Goal: Information Seeking & Learning: Learn about a topic

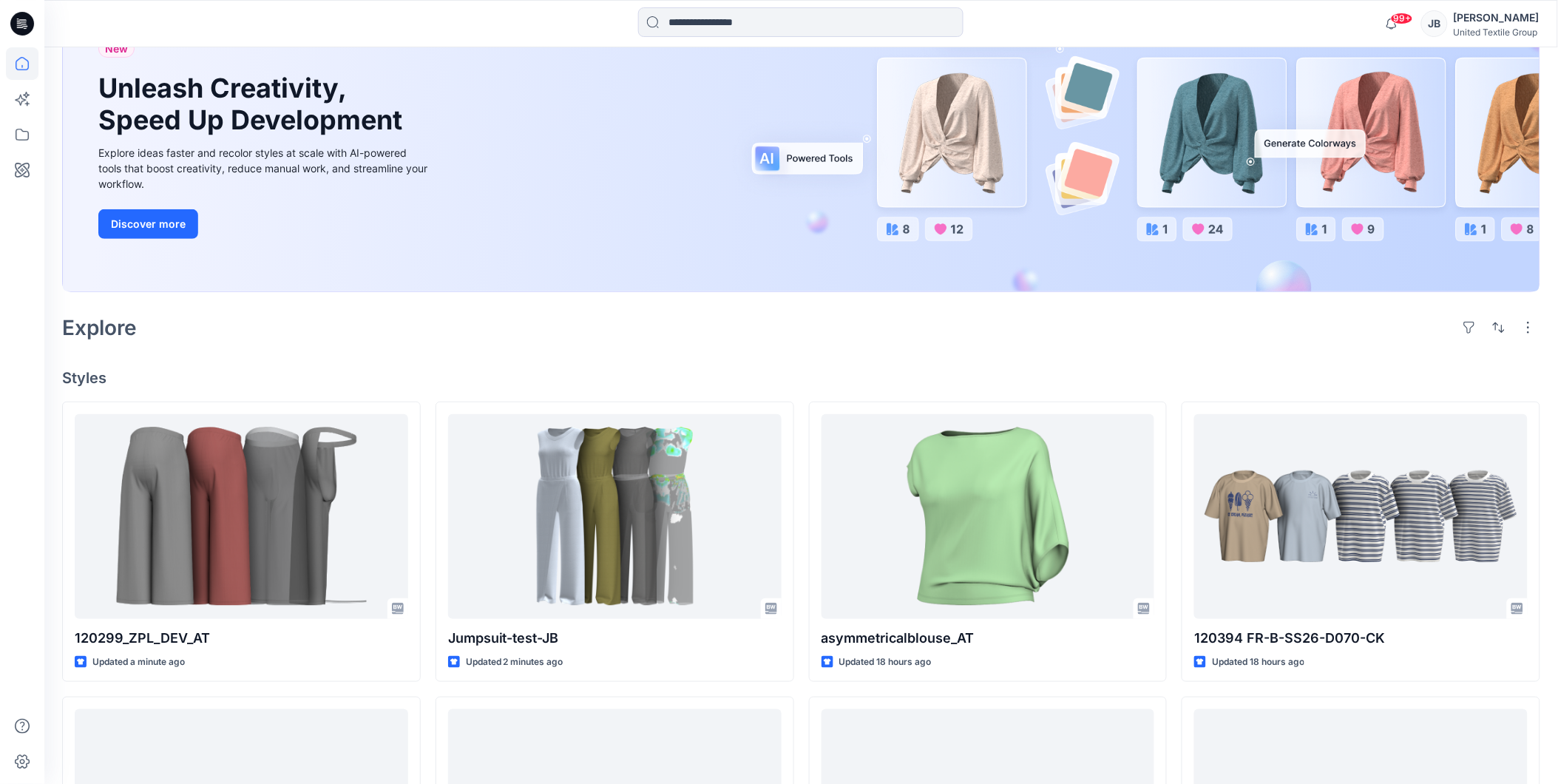
scroll to position [164, 0]
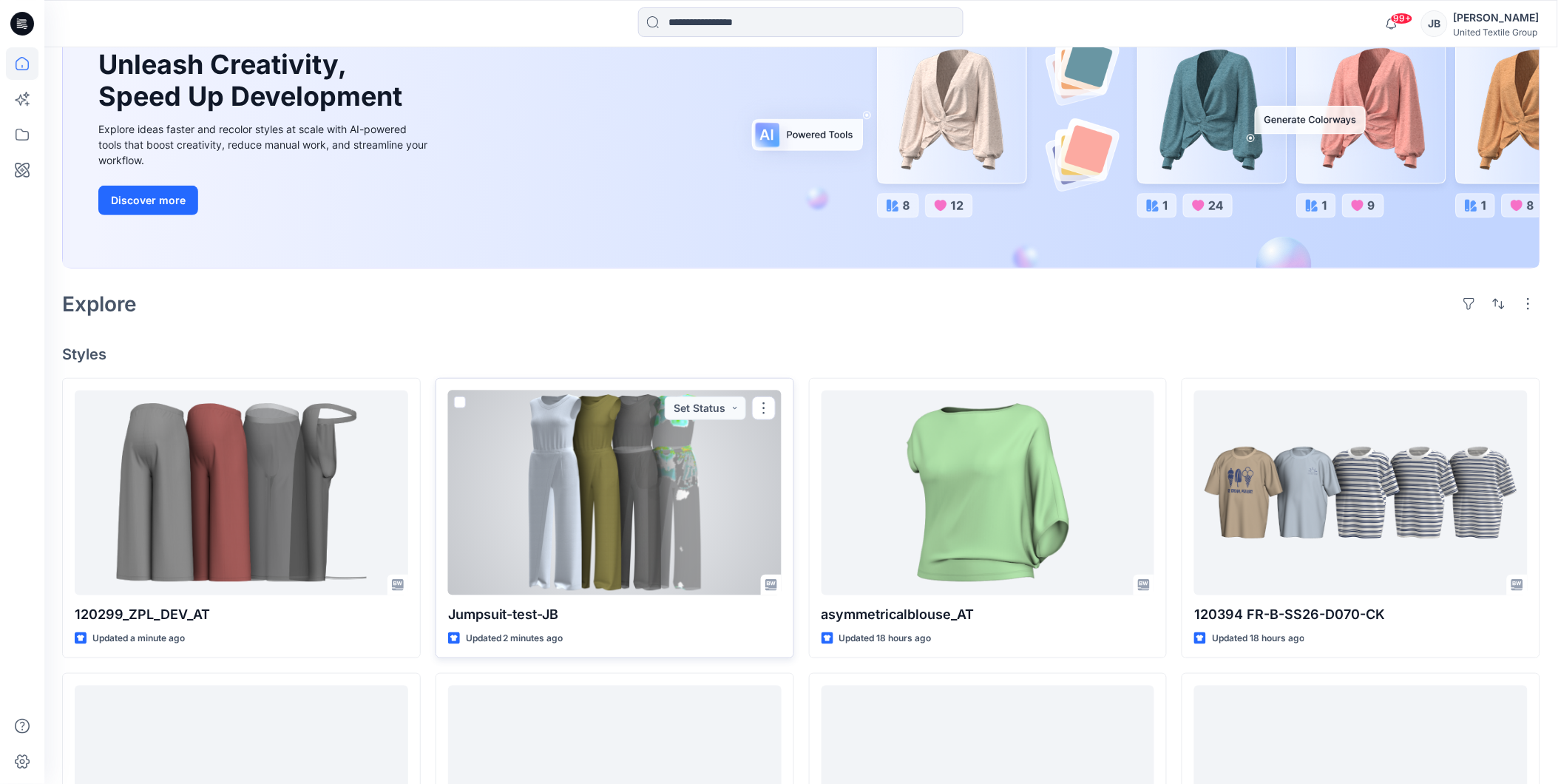
click at [584, 485] on div at bounding box center [614, 492] width 334 height 205
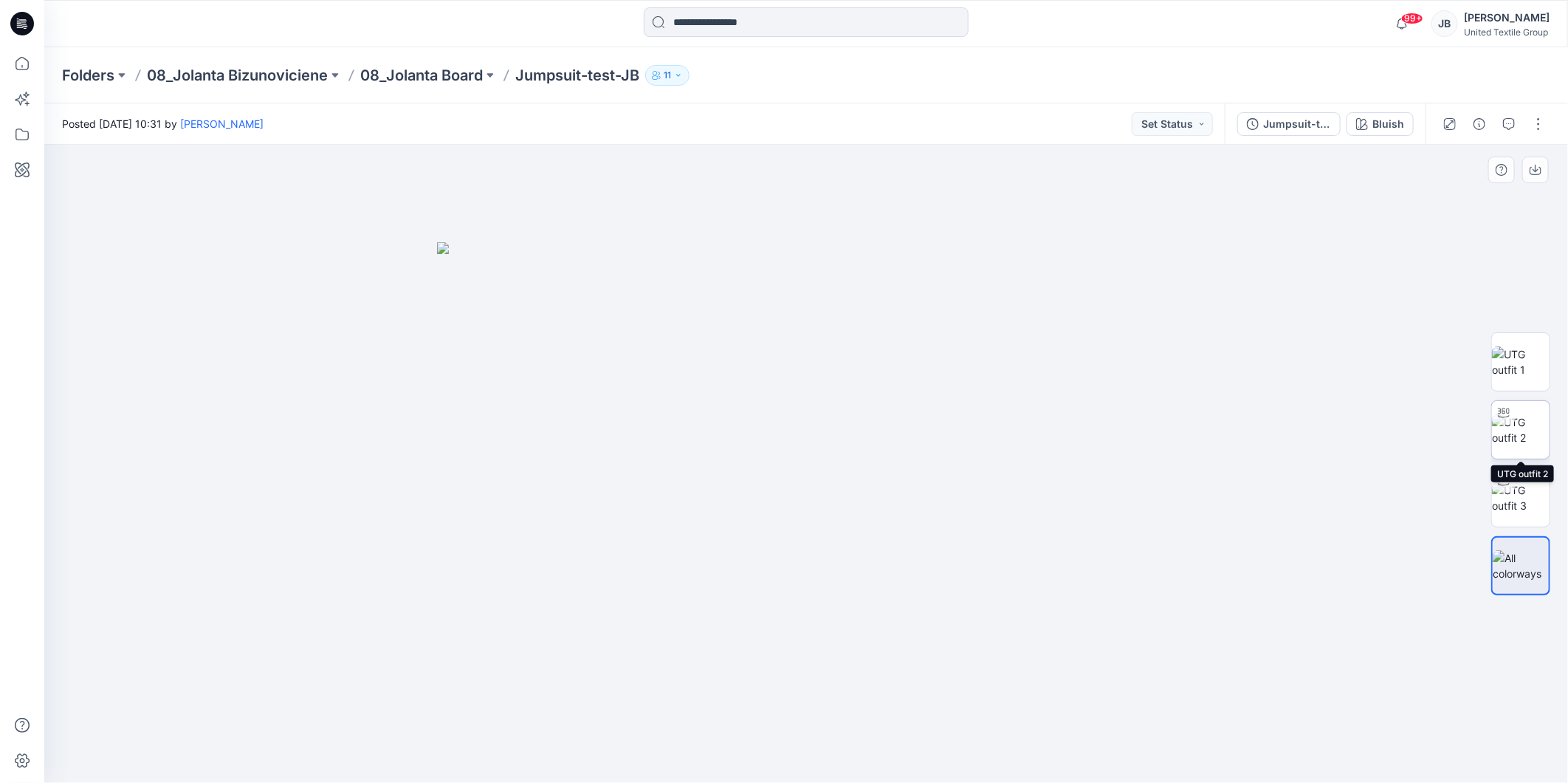
click at [1522, 423] on img at bounding box center [1521, 430] width 57 height 31
drag, startPoint x: 807, startPoint y: 756, endPoint x: 410, endPoint y: 754, distance: 397.0
click at [410, 754] on div at bounding box center [807, 463] width 1524 height 638
click at [19, 18] on icon at bounding box center [22, 24] width 24 height 24
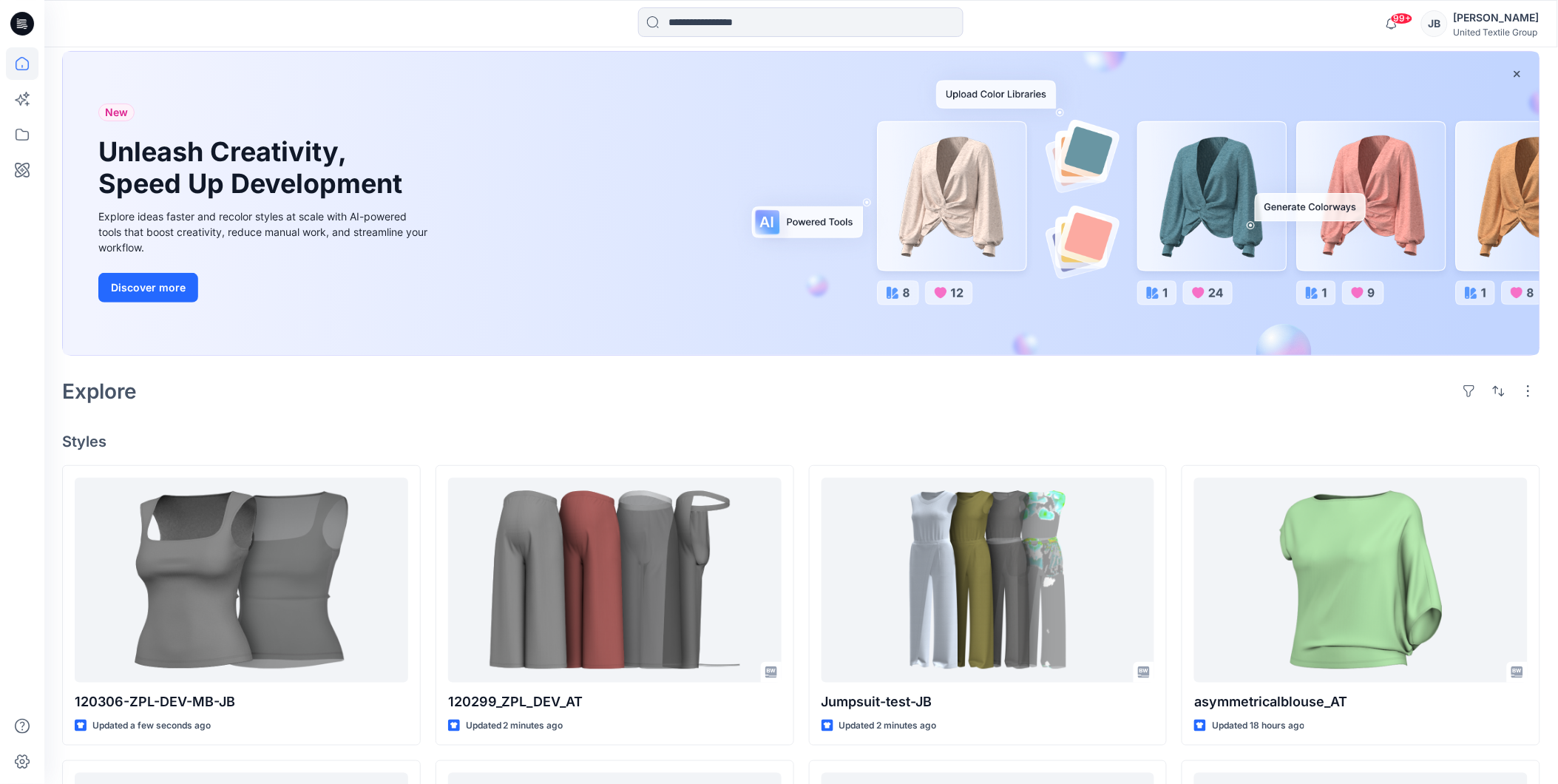
scroll to position [246, 0]
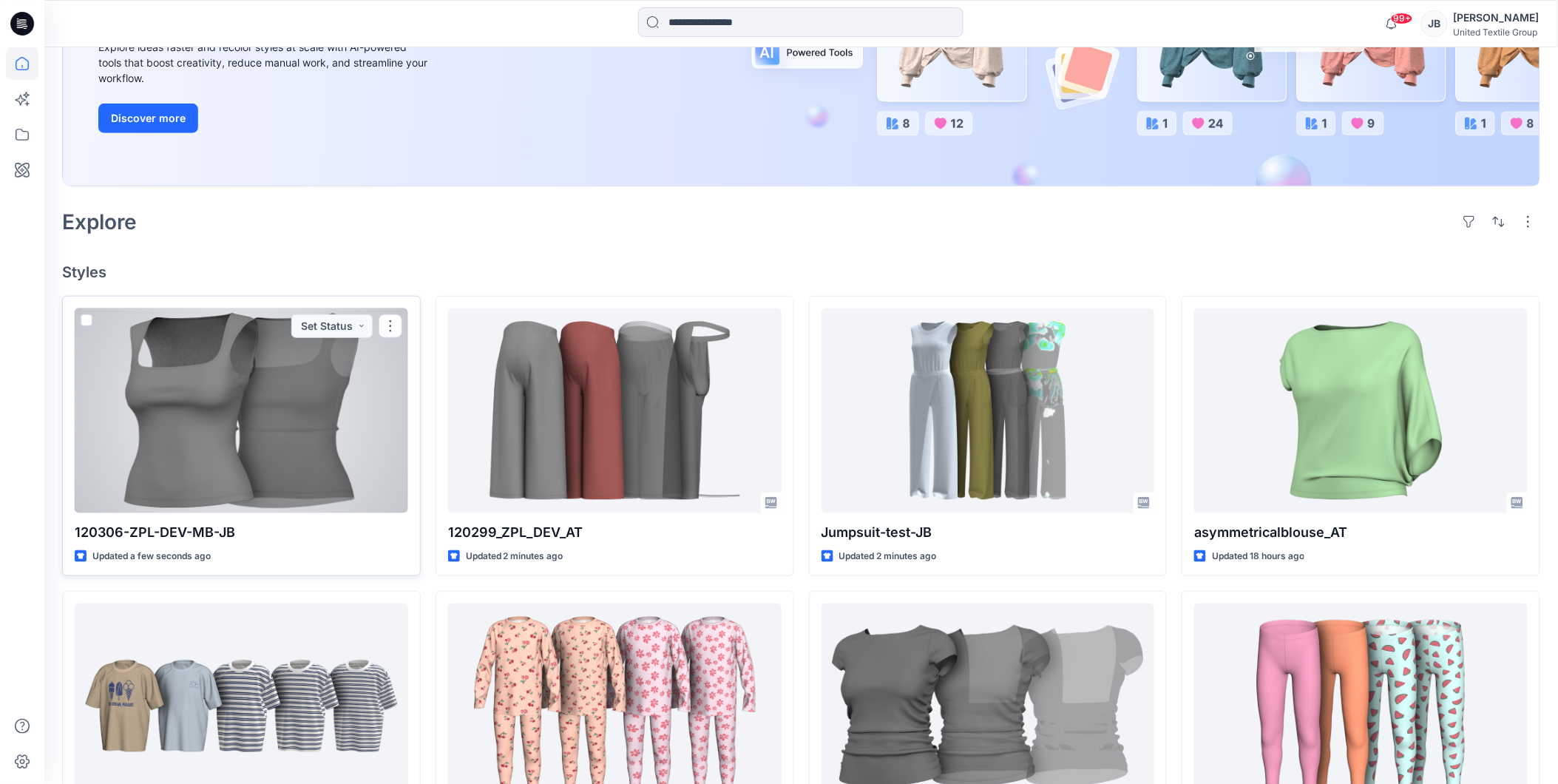
click at [316, 418] on div at bounding box center [242, 410] width 334 height 205
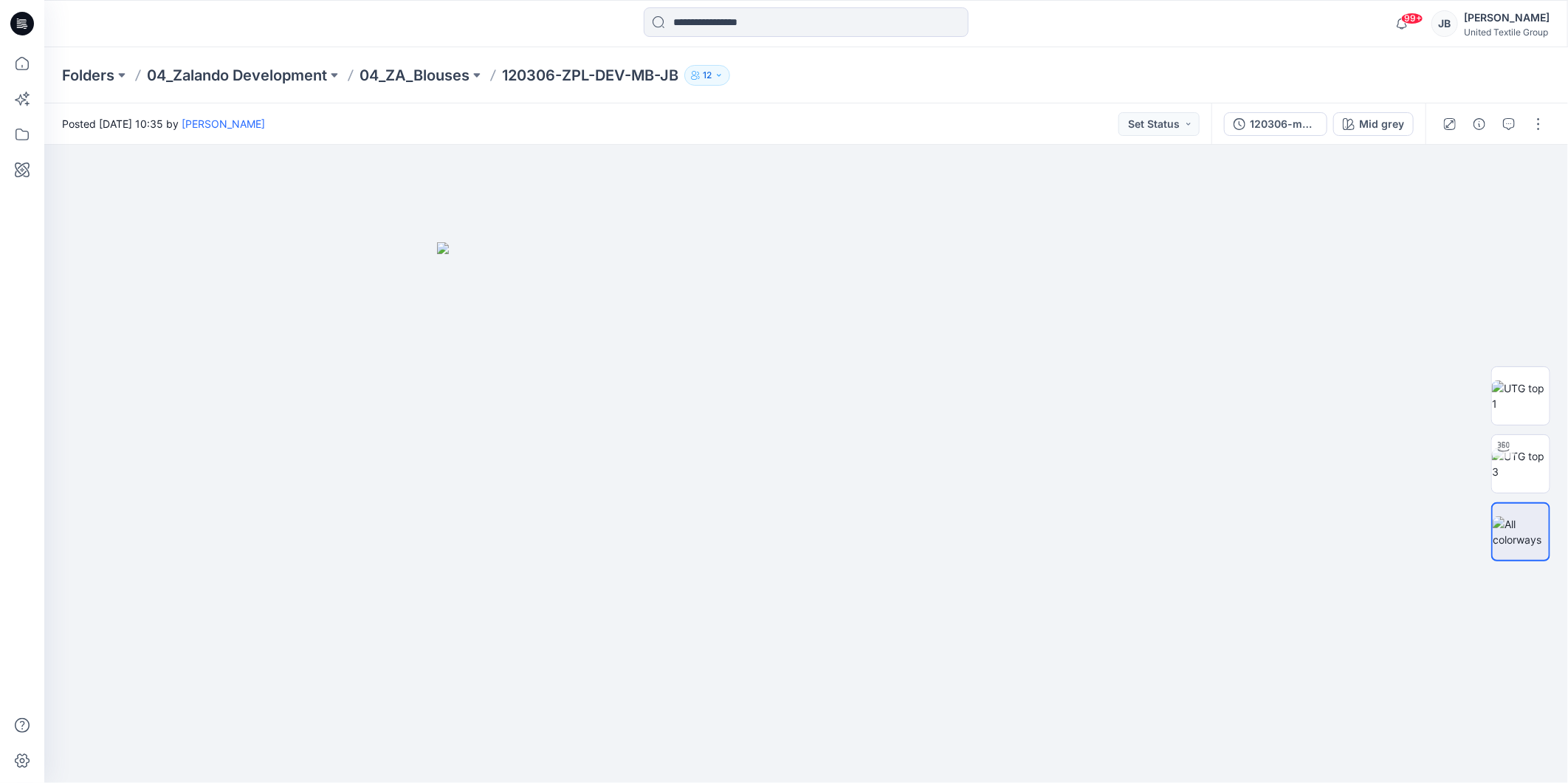
click at [17, 14] on icon at bounding box center [22, 24] width 24 height 24
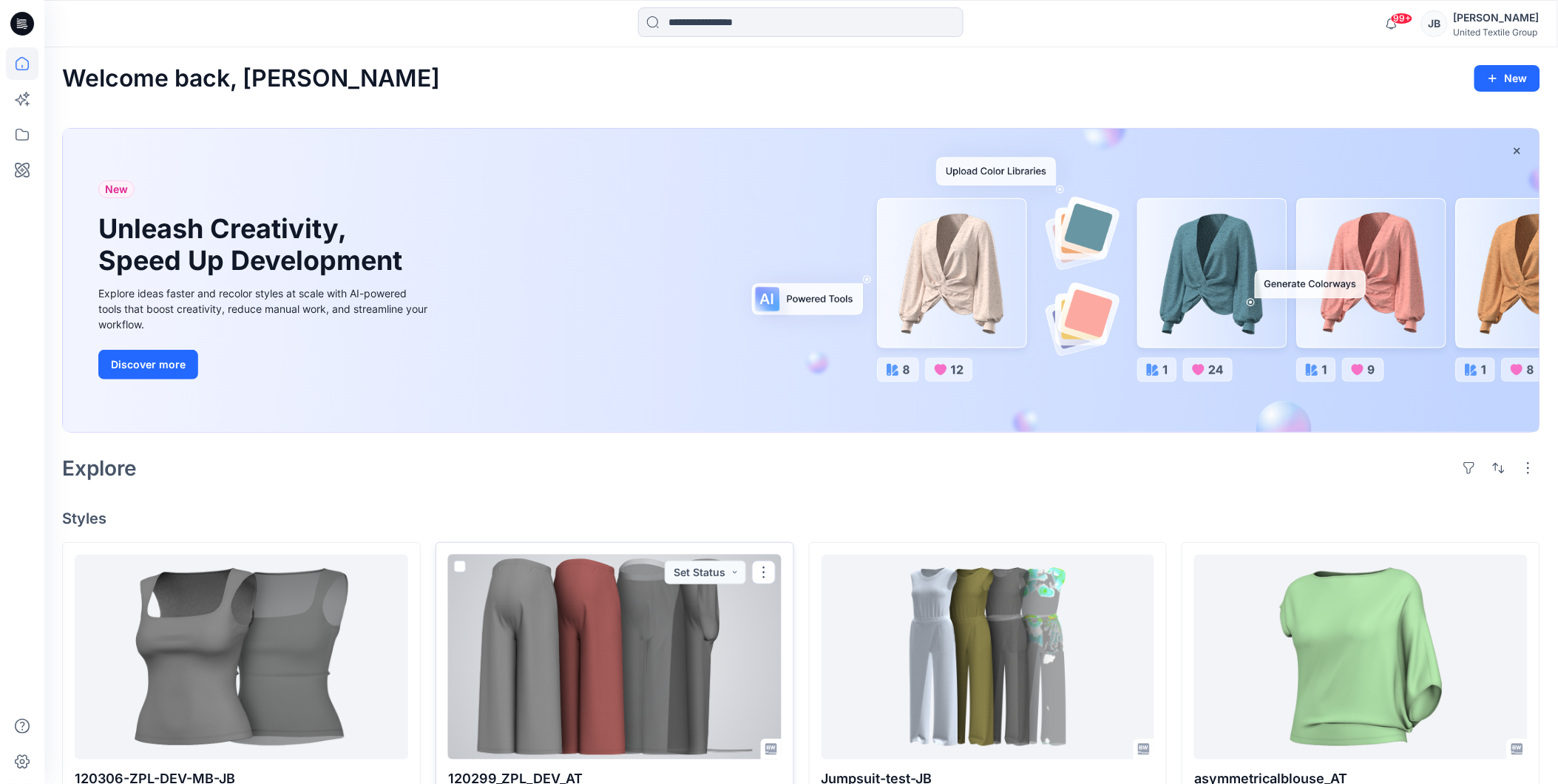
click at [597, 608] on div at bounding box center [614, 656] width 334 height 205
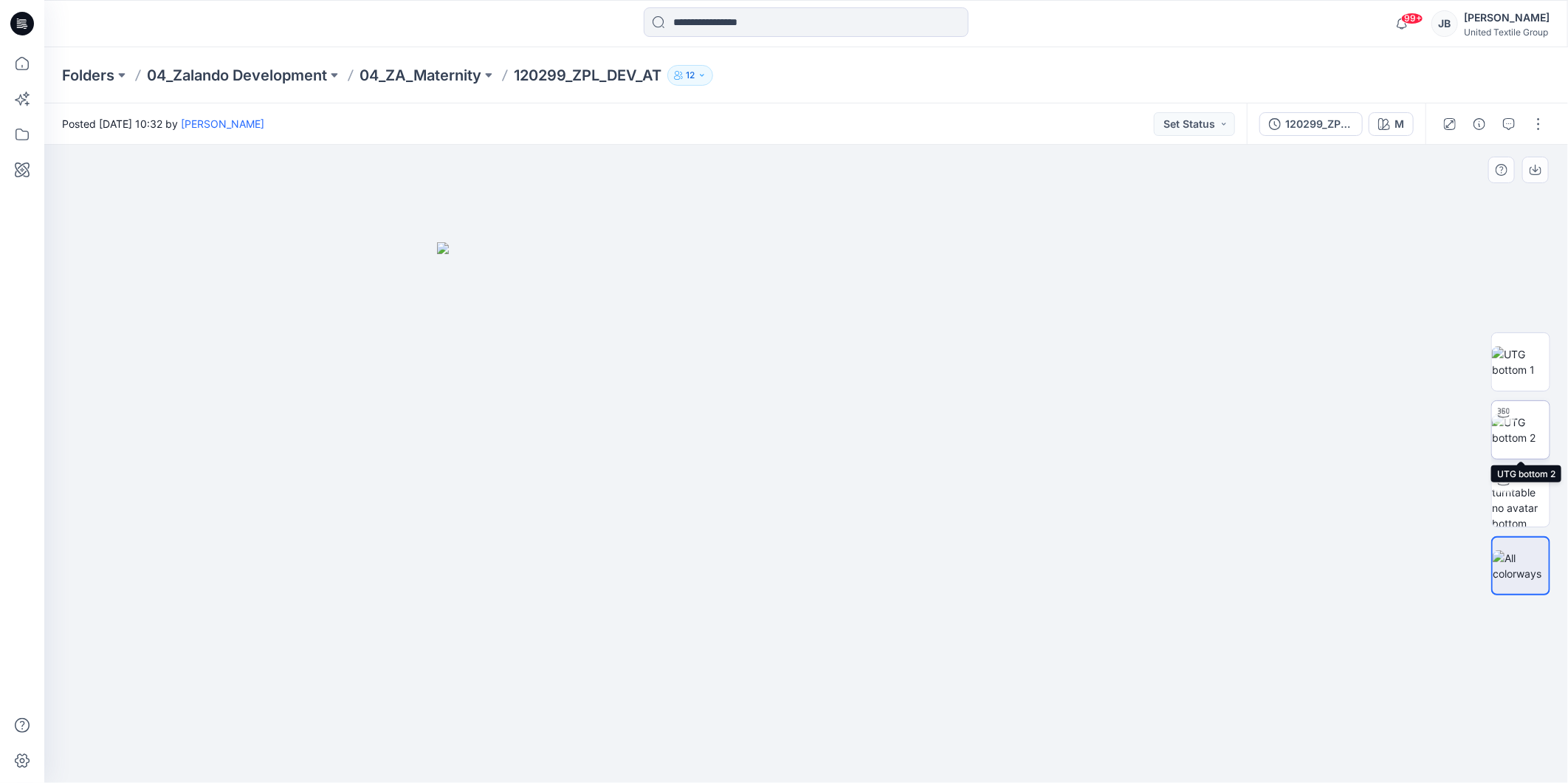
click at [1522, 430] on img at bounding box center [1521, 430] width 57 height 31
drag, startPoint x: 958, startPoint y: 473, endPoint x: 957, endPoint y: 495, distance: 22.0
drag, startPoint x: 807, startPoint y: 764, endPoint x: 602, endPoint y: 744, distance: 206.0
click at [602, 744] on icon at bounding box center [808, 738] width 447 height 56
drag, startPoint x: 983, startPoint y: 259, endPoint x: 973, endPoint y: 511, distance: 252.2
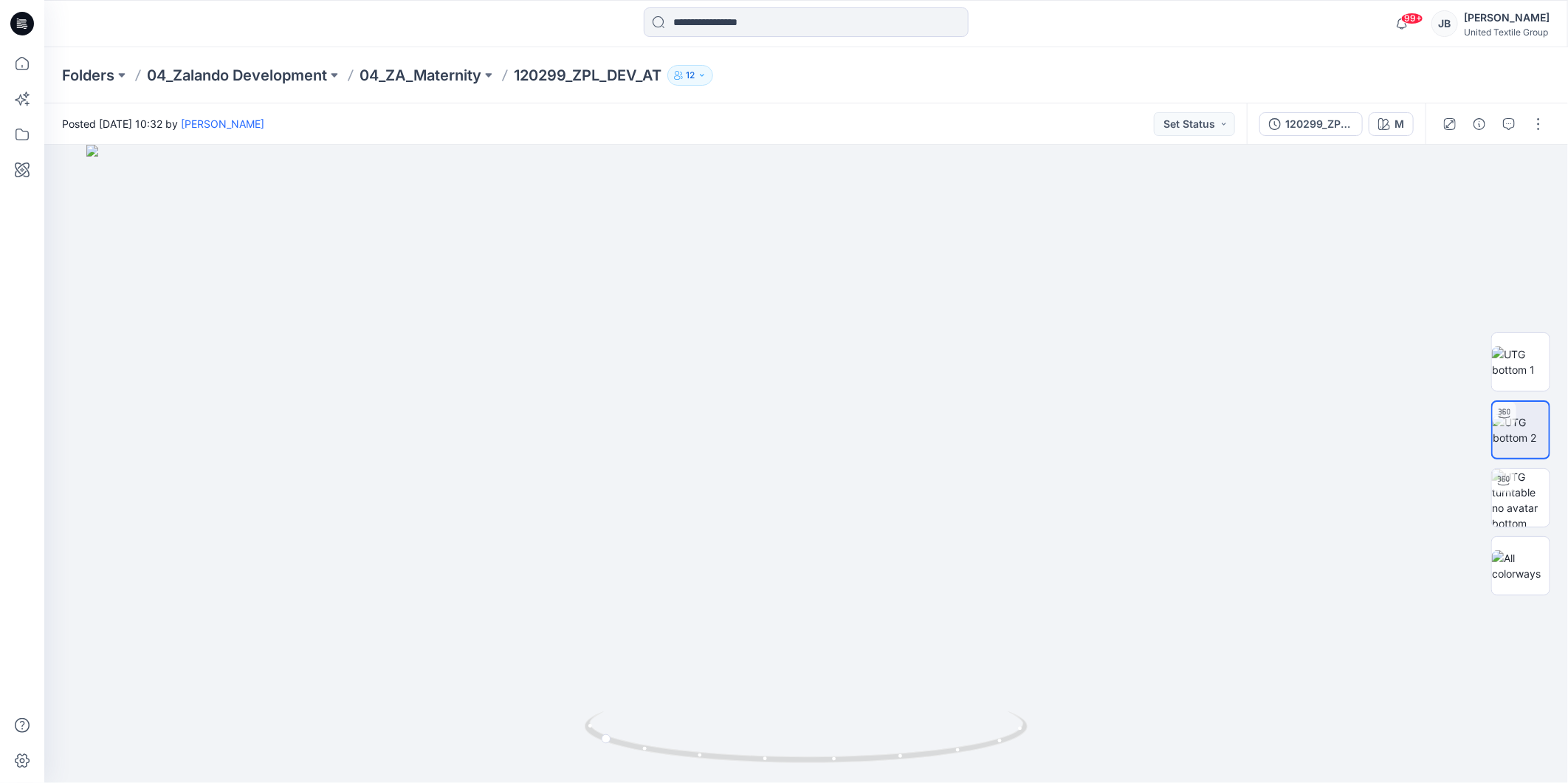
click at [23, 23] on icon at bounding box center [22, 24] width 24 height 24
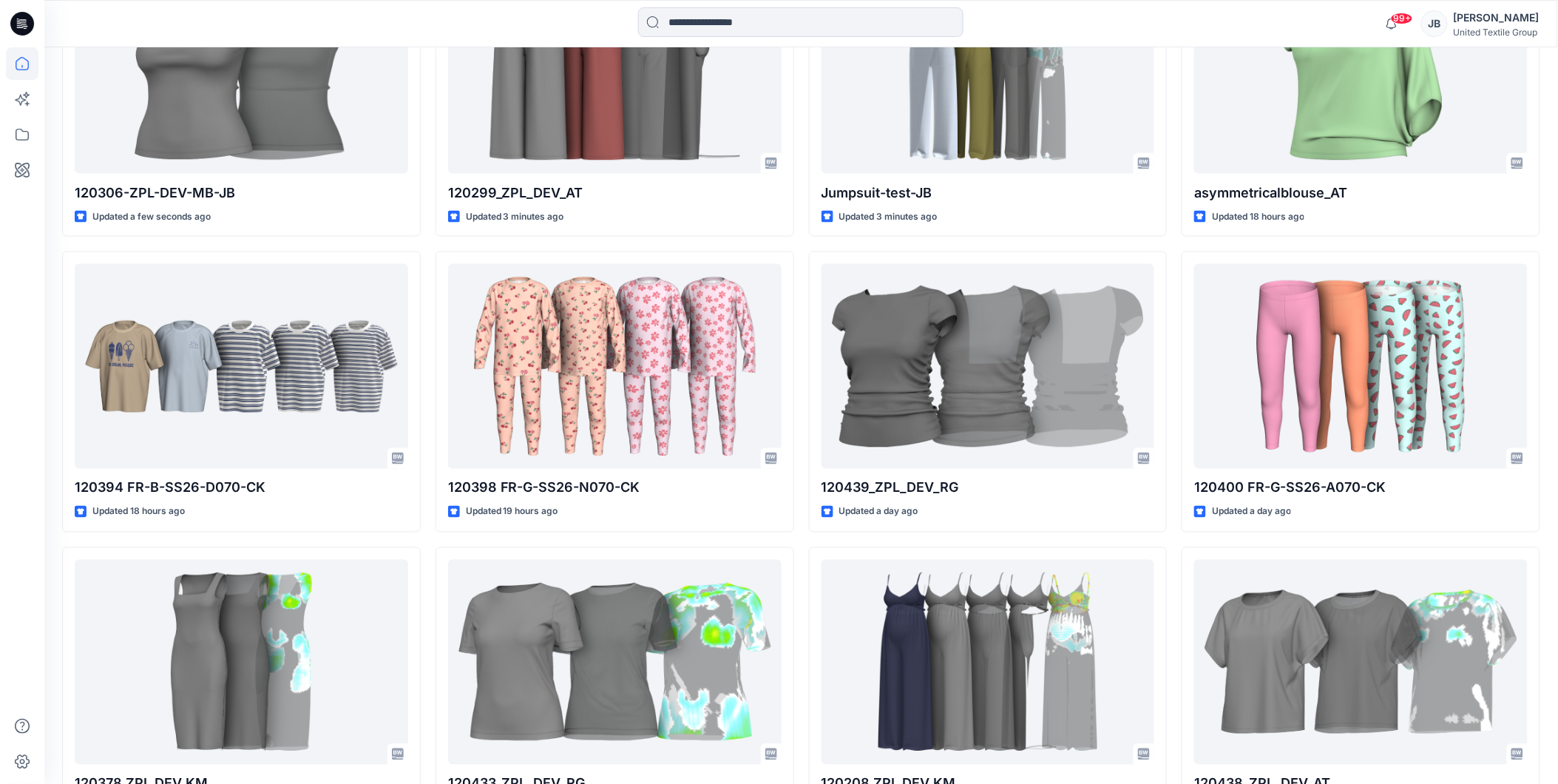
scroll to position [618, 0]
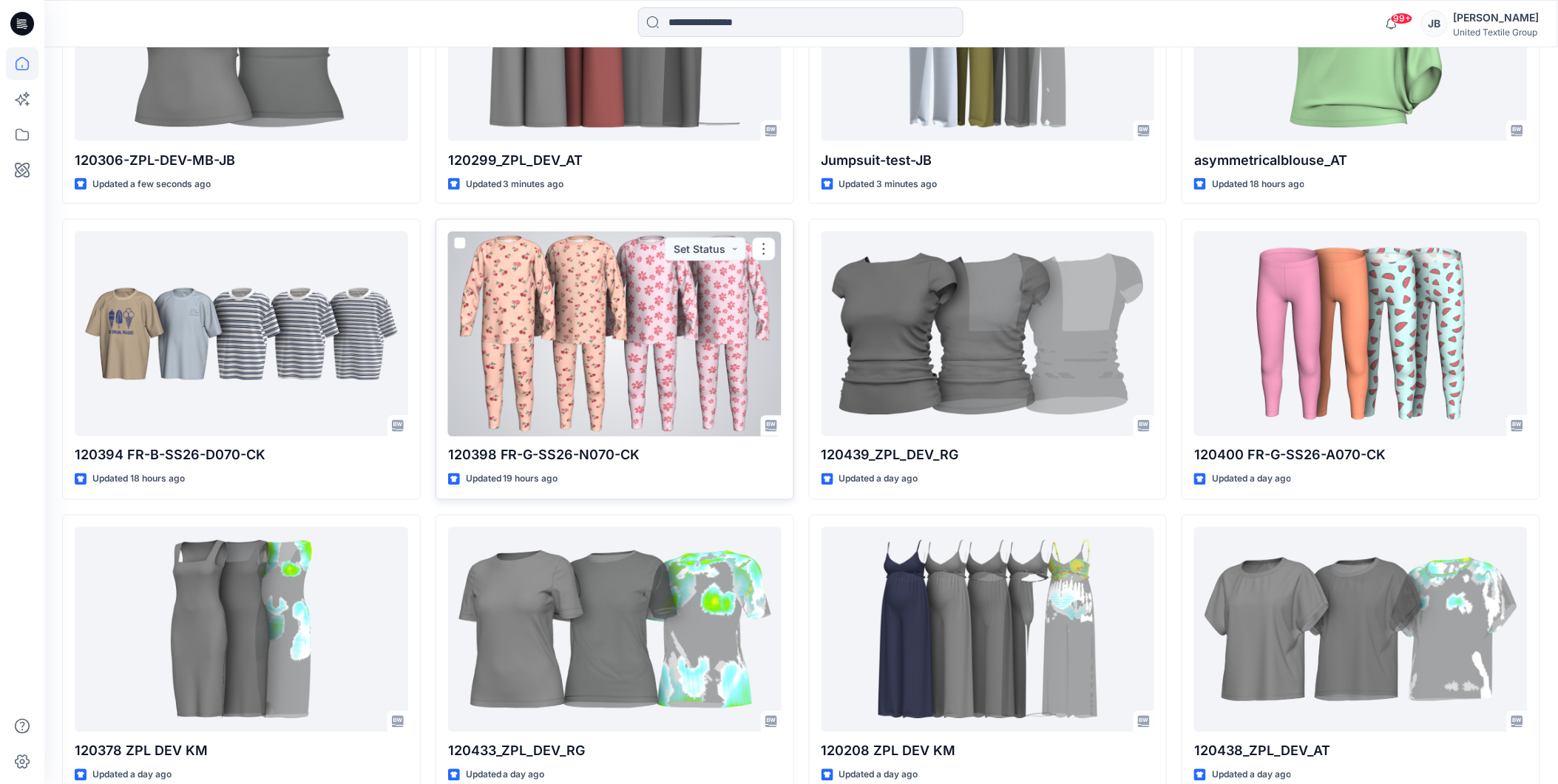
click at [570, 337] on div at bounding box center [614, 334] width 334 height 205
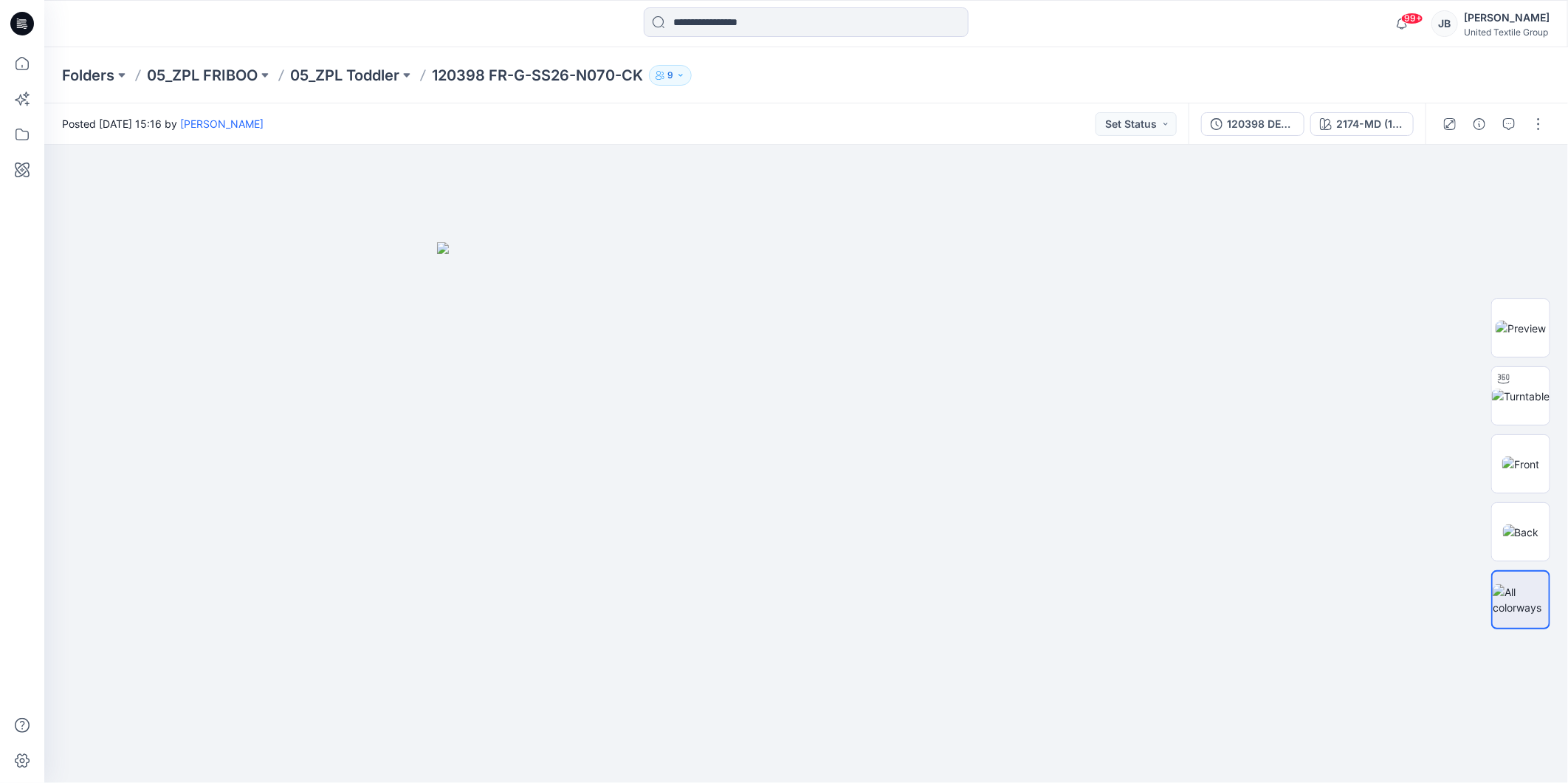
click at [24, 21] on icon at bounding box center [22, 24] width 24 height 24
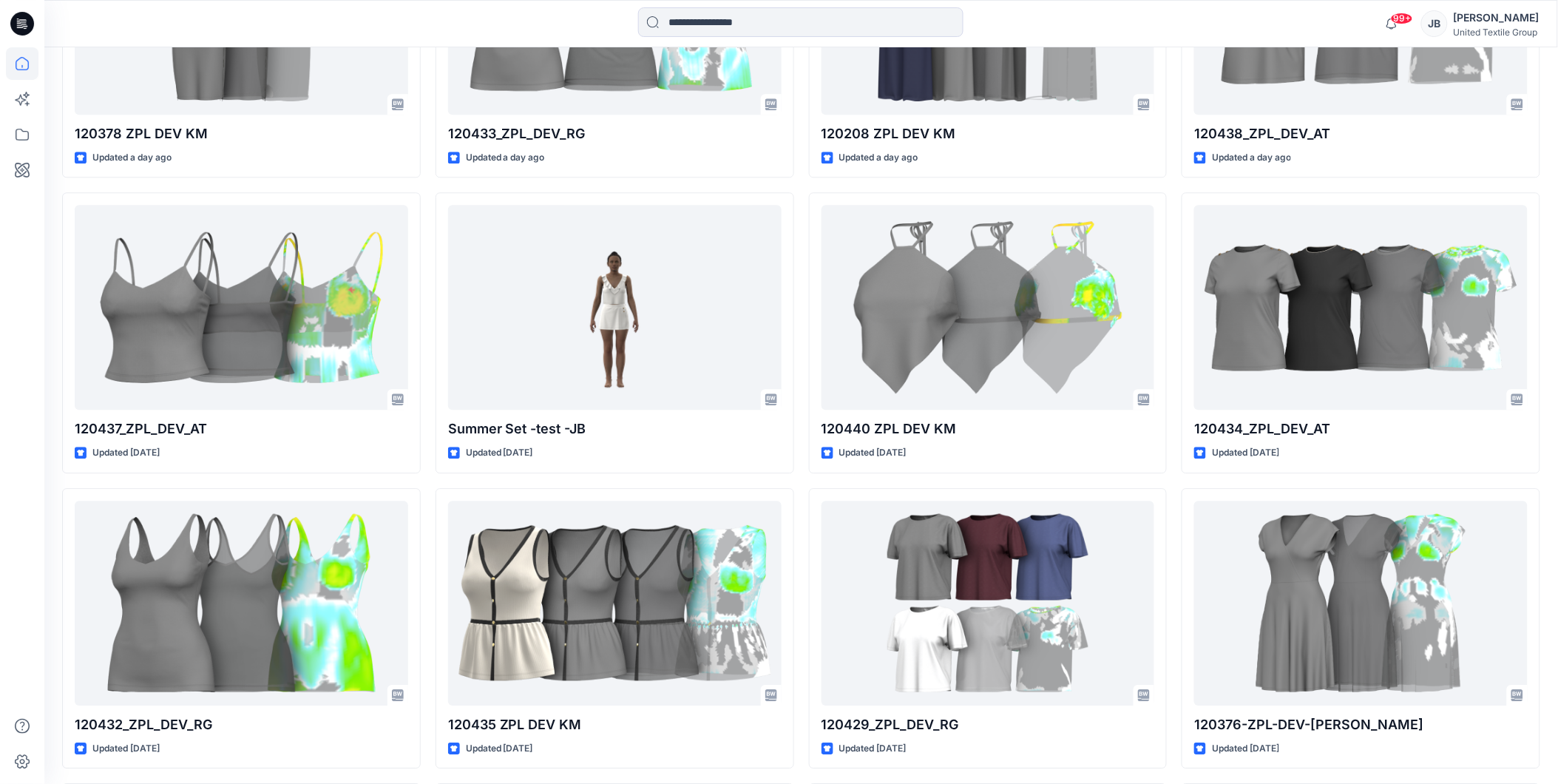
scroll to position [1232, 0]
